Goal: Find specific page/section: Find specific page/section

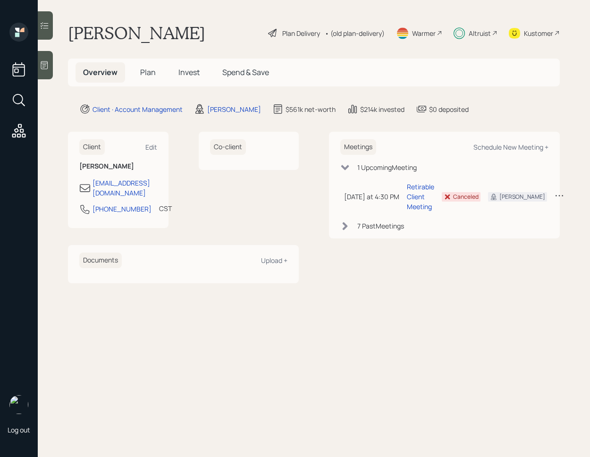
click at [54, 29] on main "Mary Root Plan Delivery • (old plan-delivery) Warmer Altruist Kustomer Overview…" at bounding box center [314, 228] width 552 height 457
click at [53, 29] on div at bounding box center [45, 25] width 15 height 28
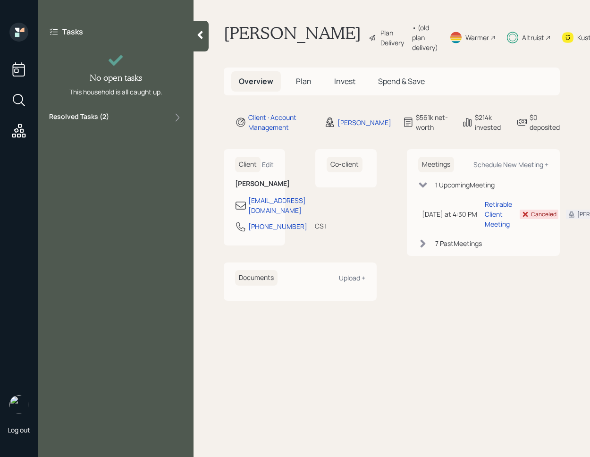
click at [134, 122] on div "Resolved Tasks ( 2 )" at bounding box center [115, 117] width 133 height 11
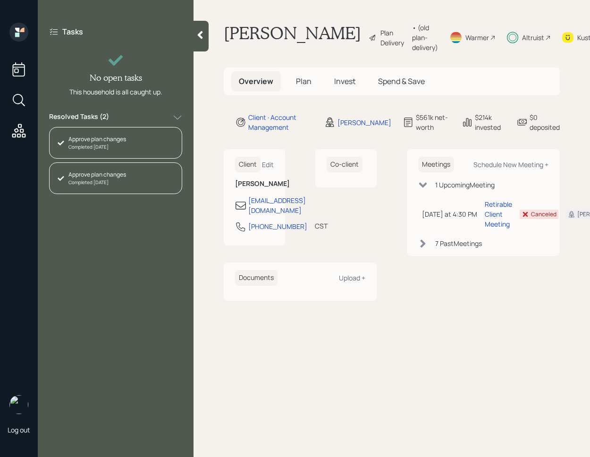
click at [134, 122] on div "Resolved Tasks ( 2 )" at bounding box center [115, 117] width 133 height 11
